Goal: Information Seeking & Learning: Learn about a topic

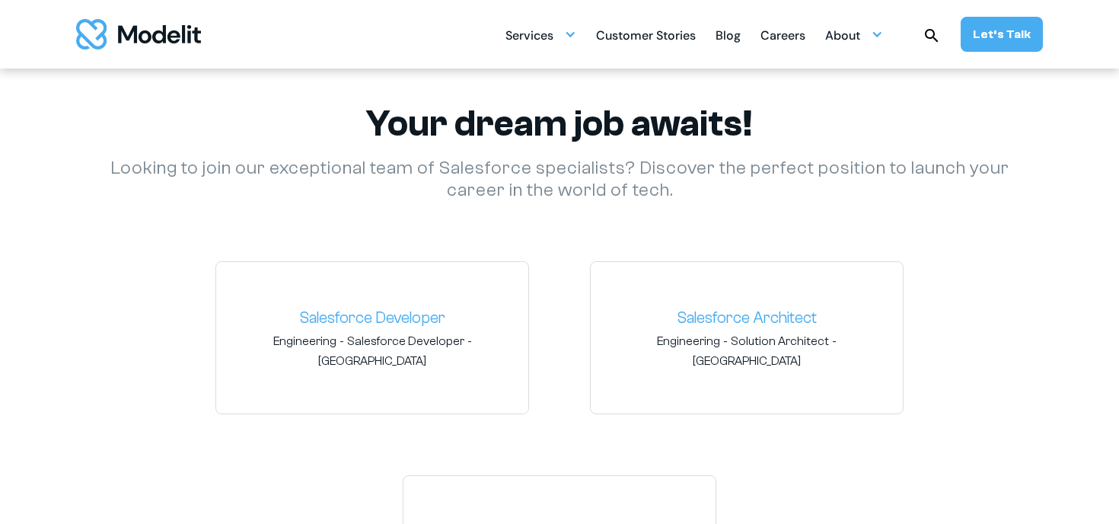
scroll to position [2368, 0]
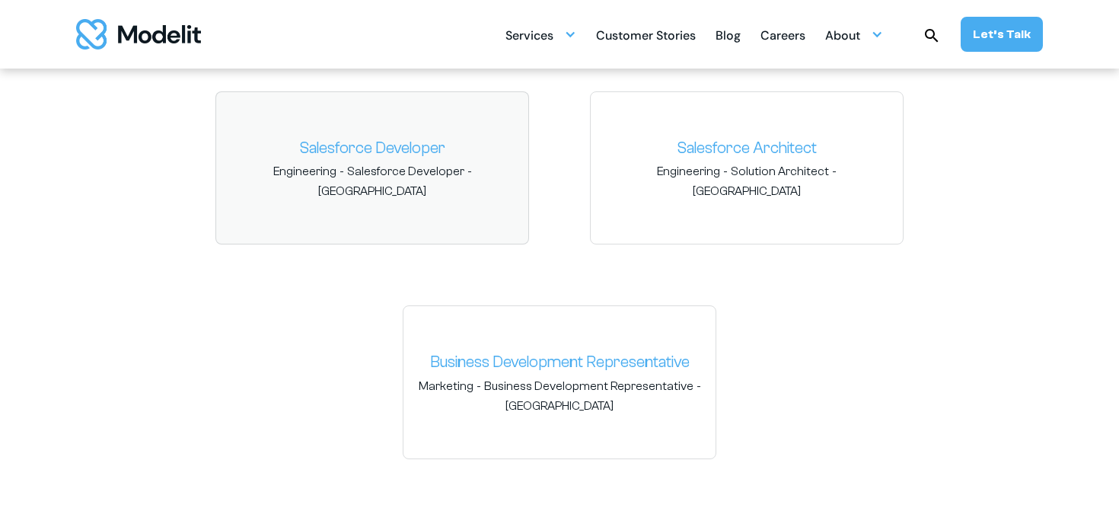
click at [400, 154] on link "Salesforce Developer" at bounding box center [372, 148] width 288 height 24
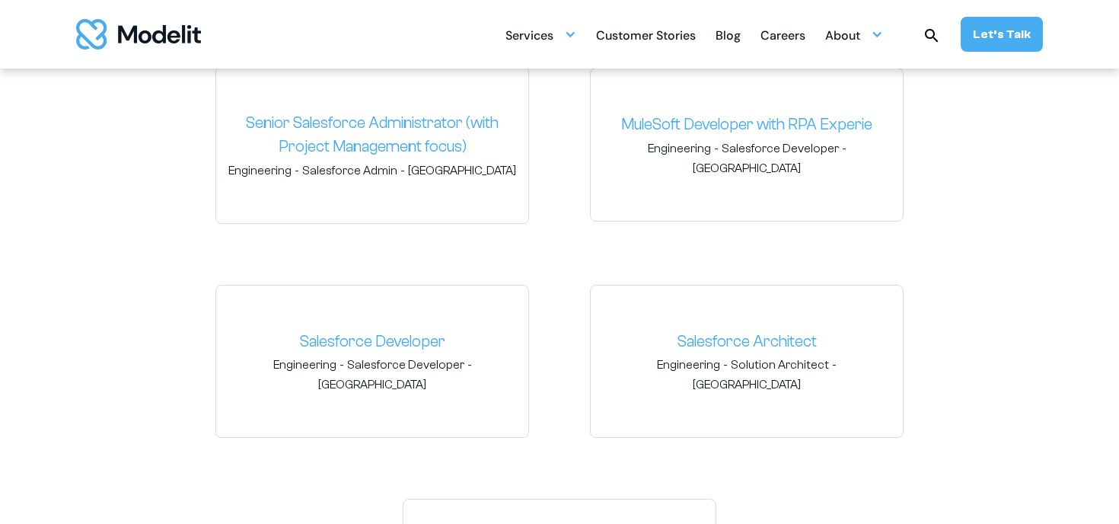
scroll to position [2387, 0]
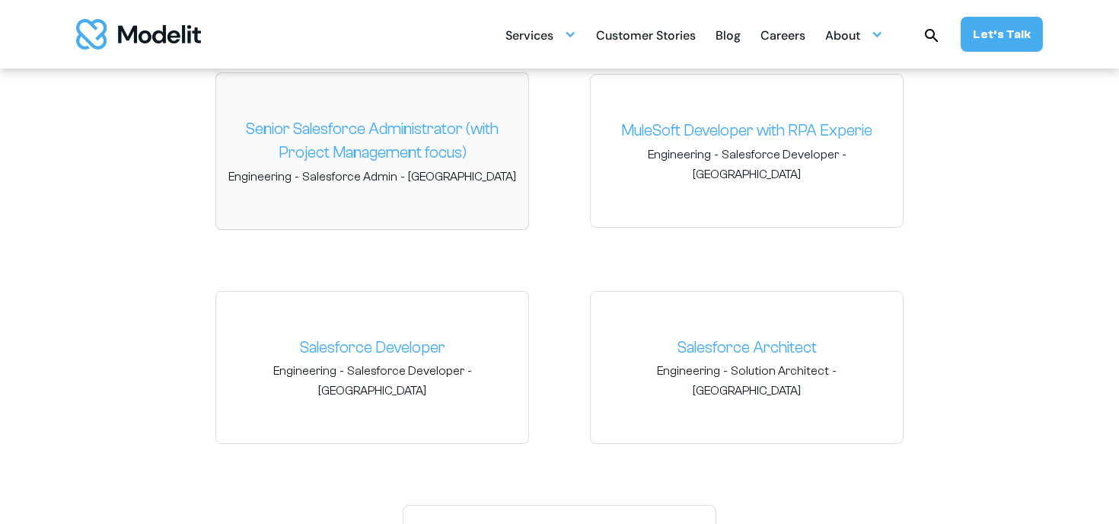
click at [404, 143] on link "Senior Salesforce Administrator (with Project Management focus)" at bounding box center [372, 141] width 288 height 48
click at [700, 136] on link "MuleSoft Developer with RPA Experie" at bounding box center [747, 131] width 288 height 24
click at [358, 151] on link "Senior Salesforce Administrator (with Project Management focus)" at bounding box center [372, 141] width 288 height 48
